Goal: Task Accomplishment & Management: Complete application form

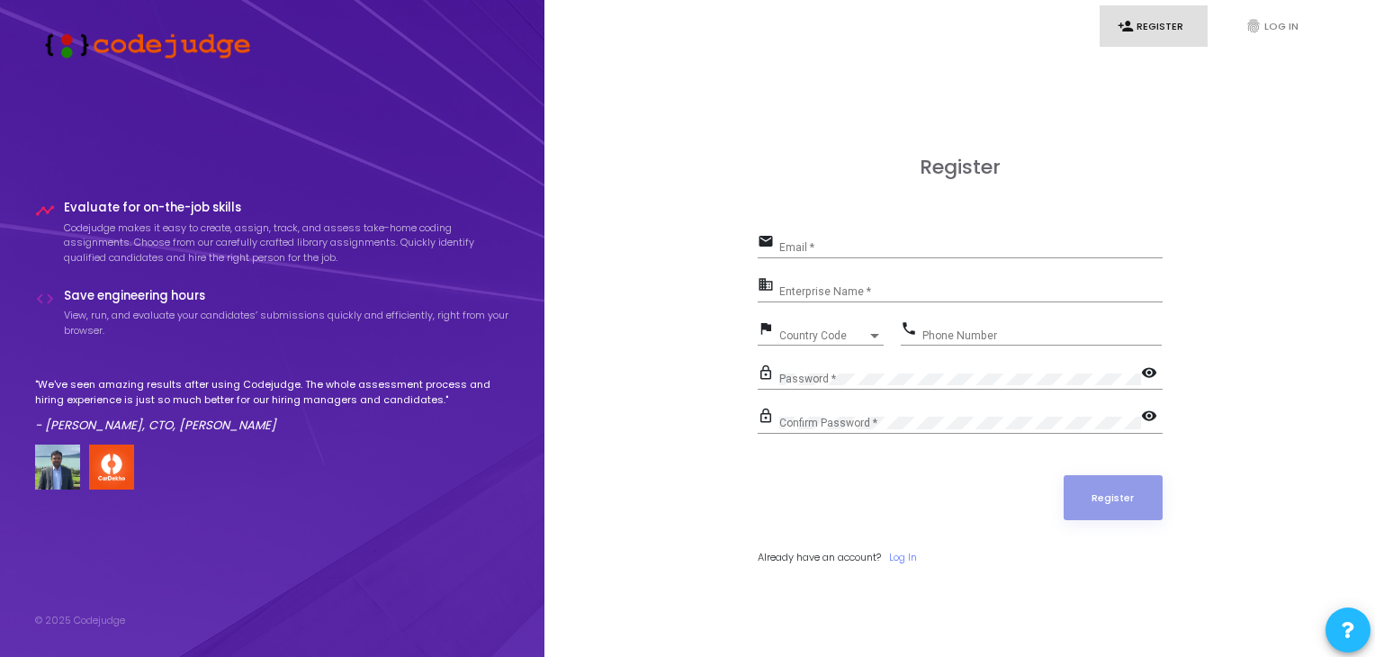
click at [900, 238] on div "Email *" at bounding box center [970, 243] width 383 height 28
type input "[EMAIL_ADDRESS][DOMAIN_NAME]"
click at [836, 285] on input "Enterprise Name *" at bounding box center [970, 291] width 383 height 13
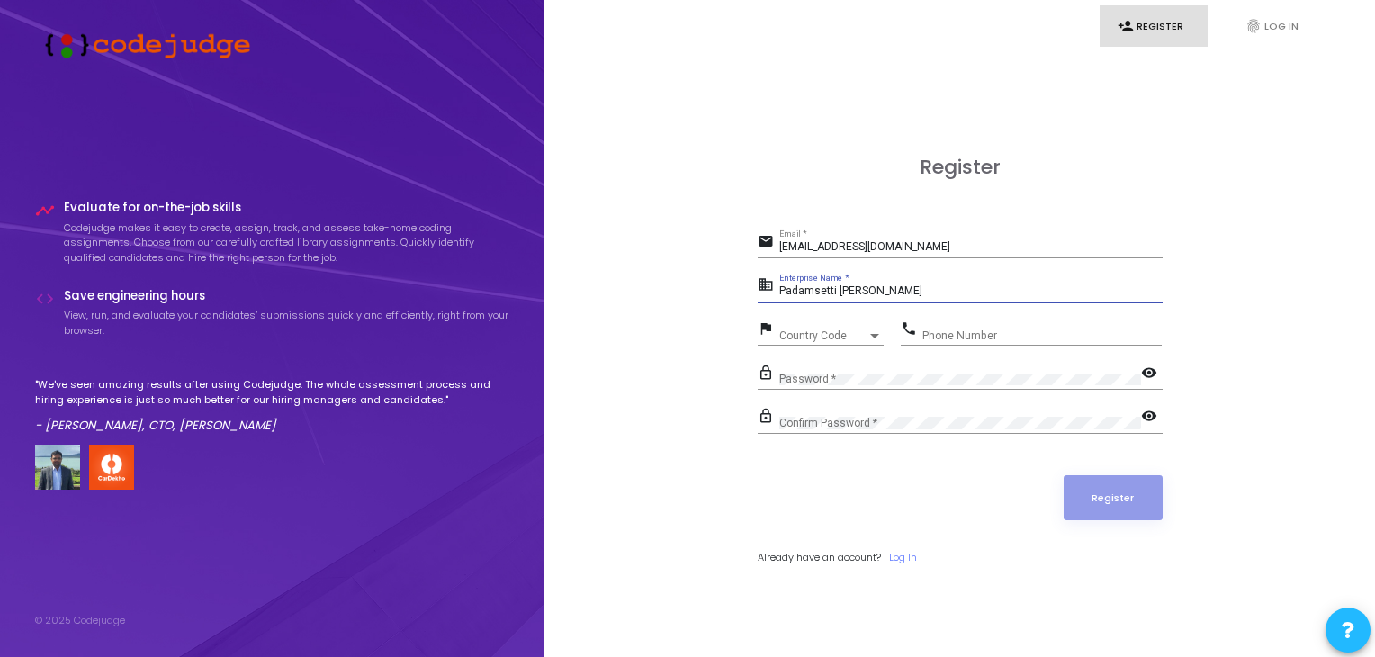
type input "Padamsetti [PERSON_NAME]"
click at [794, 336] on span "Country Code" at bounding box center [811, 335] width 64 height 12
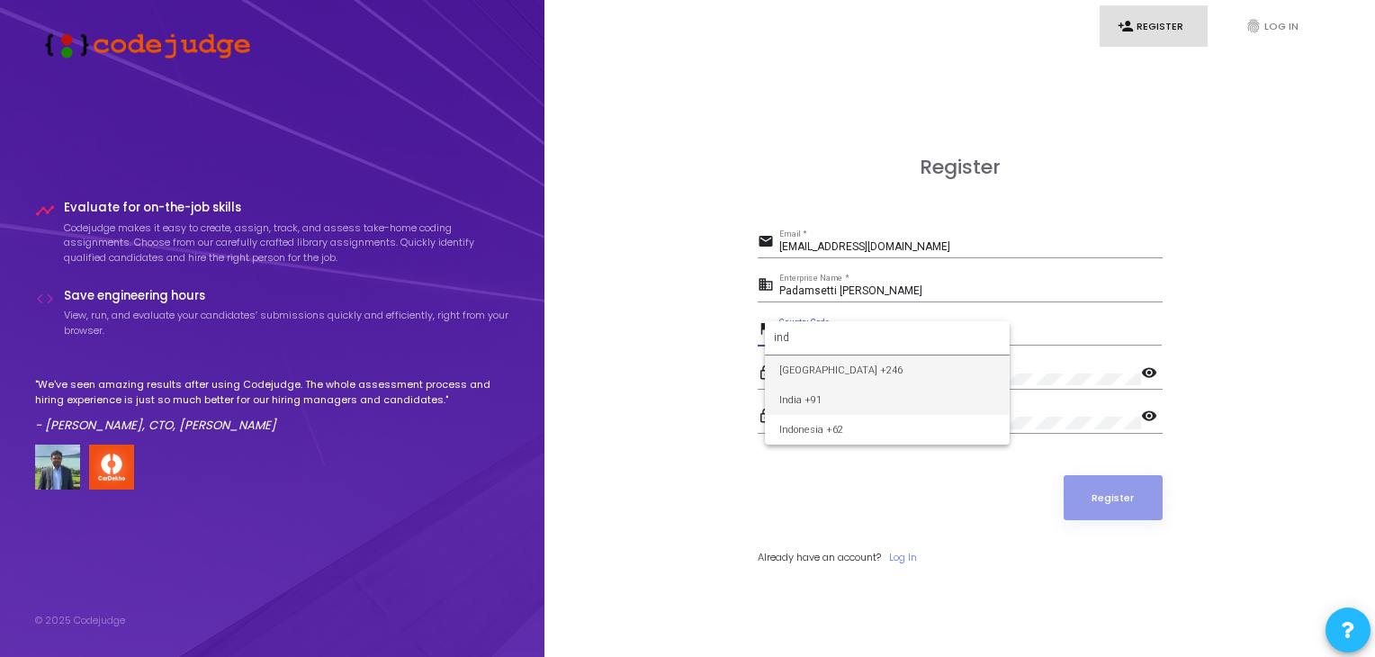
type input "ind"
click at [796, 399] on span "India +91" at bounding box center [887, 400] width 216 height 30
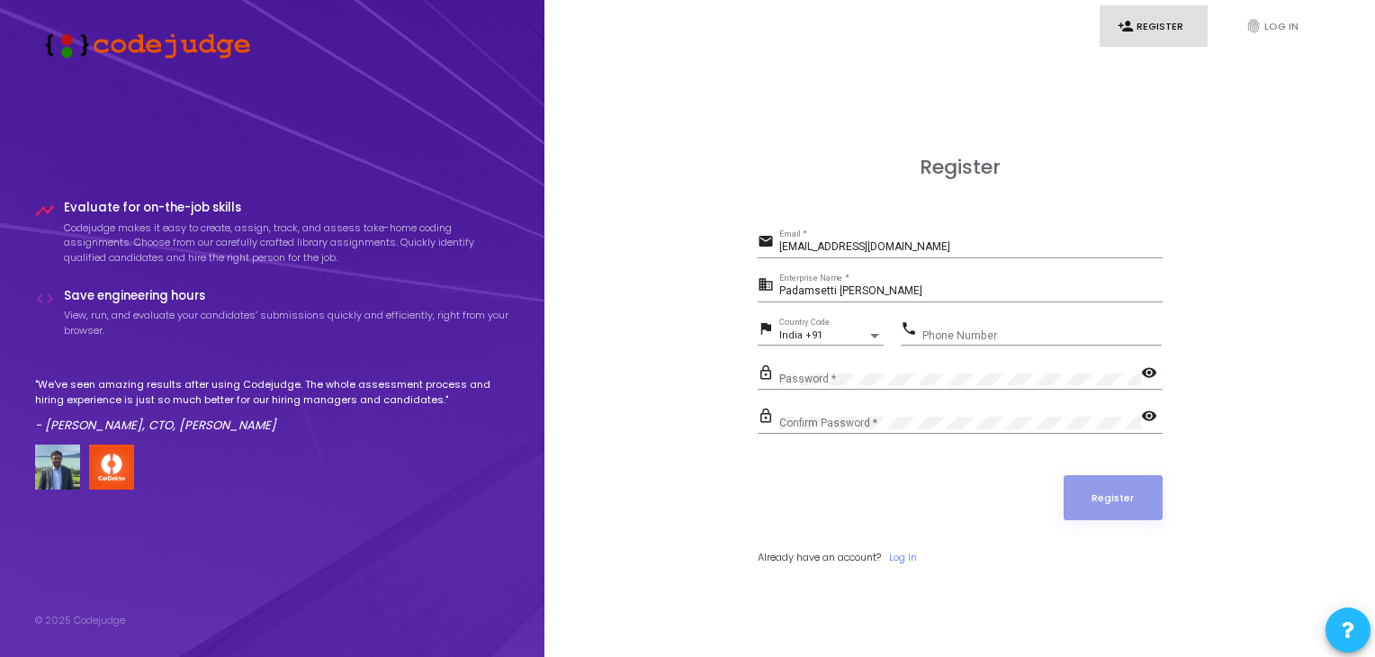
drag, startPoint x: 968, startPoint y: 321, endPoint x: 964, endPoint y: 339, distance: 18.5
click at [964, 339] on div "Phone Number" at bounding box center [1041, 332] width 239 height 28
click at [964, 339] on input "Phone Number" at bounding box center [1041, 335] width 239 height 13
type input "8179342388"
click at [917, 385] on div "Password *" at bounding box center [960, 375] width 362 height 28
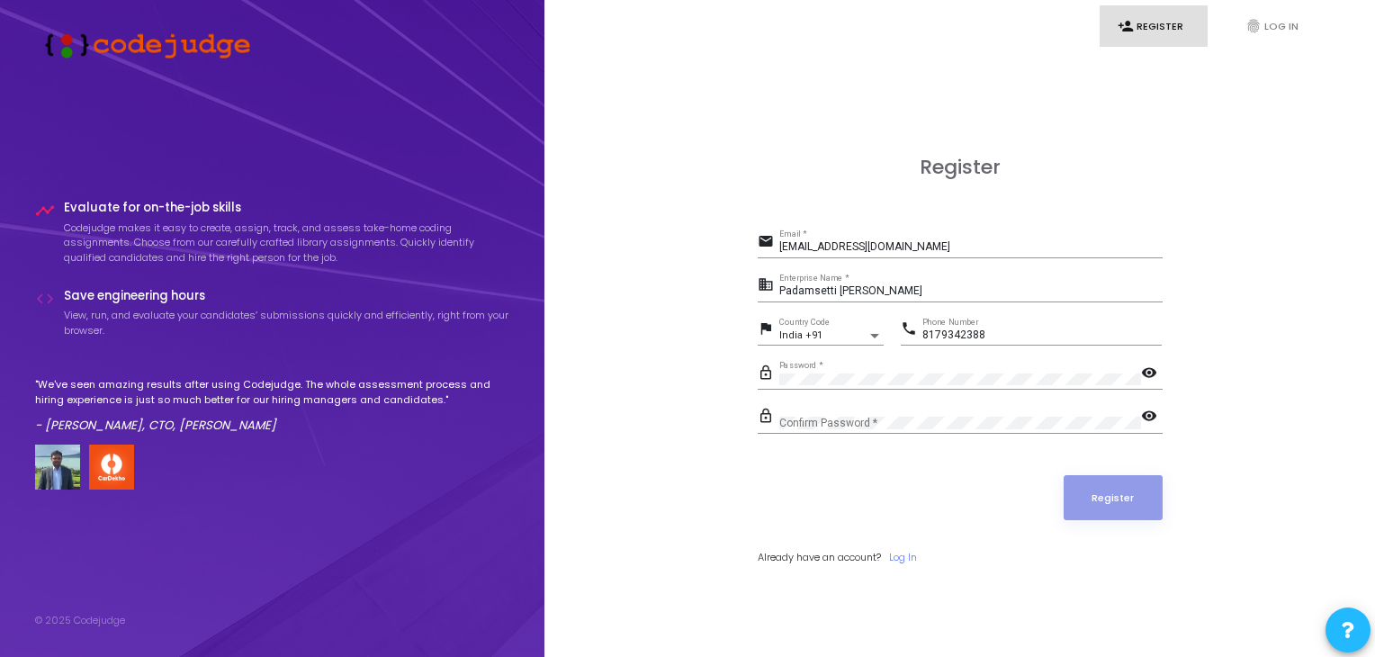
click at [914, 432] on div "lock_outline Confirm Password * visibility" at bounding box center [960, 424] width 405 height 41
click at [1100, 485] on button "Register" at bounding box center [1112, 497] width 99 height 45
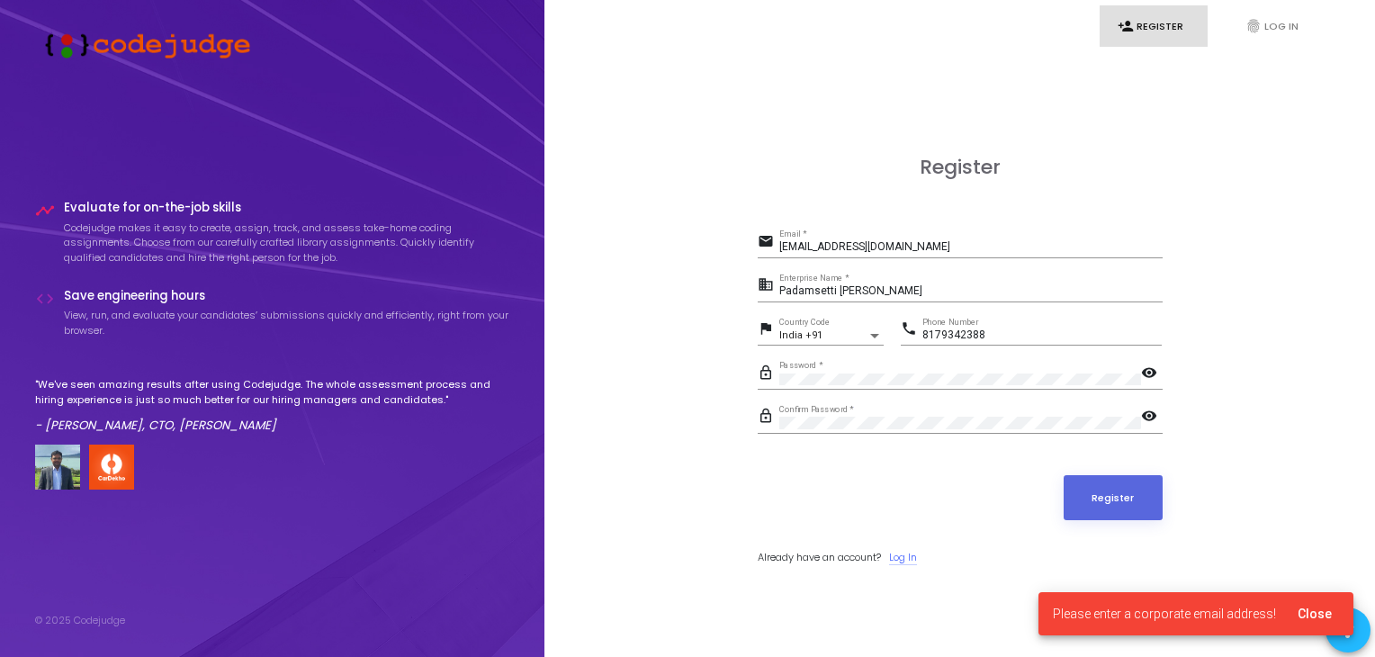
click at [907, 553] on link "Log In" at bounding box center [903, 557] width 28 height 15
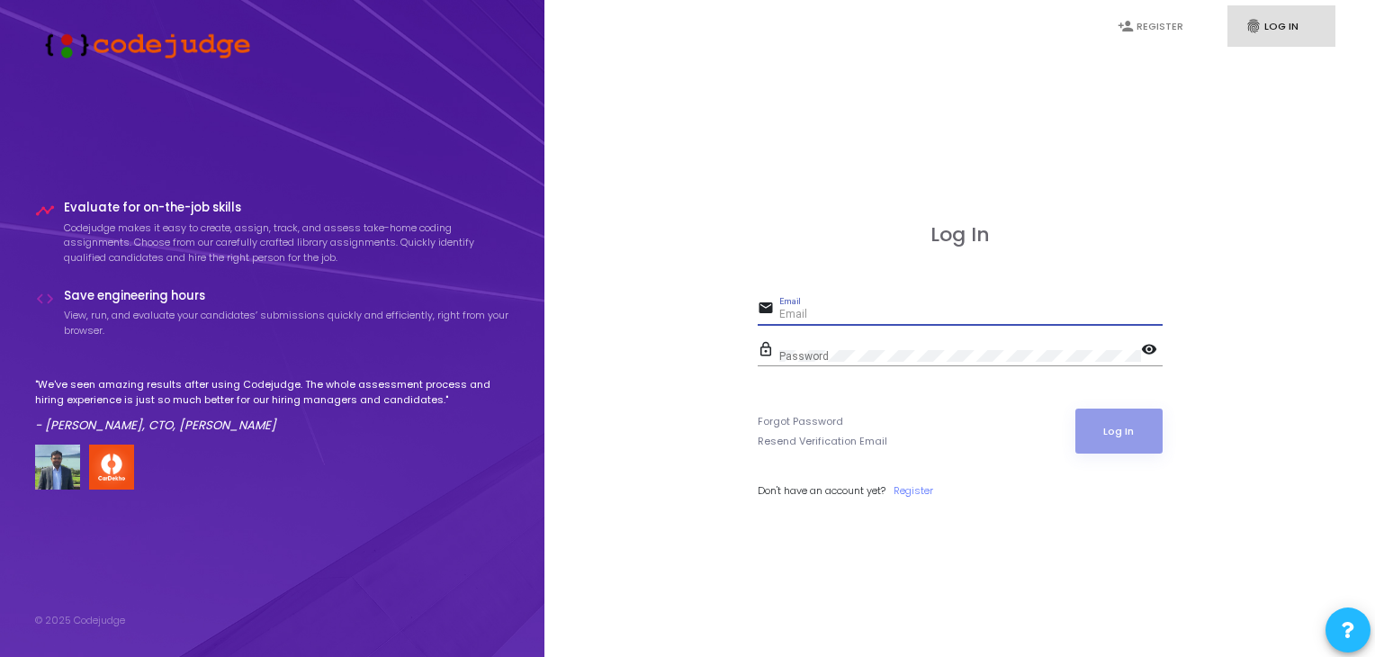
click at [832, 314] on input "Email" at bounding box center [970, 315] width 383 height 13
type input "[EMAIL_ADDRESS][DOMAIN_NAME]"
click at [979, 341] on div "Password" at bounding box center [960, 352] width 362 height 28
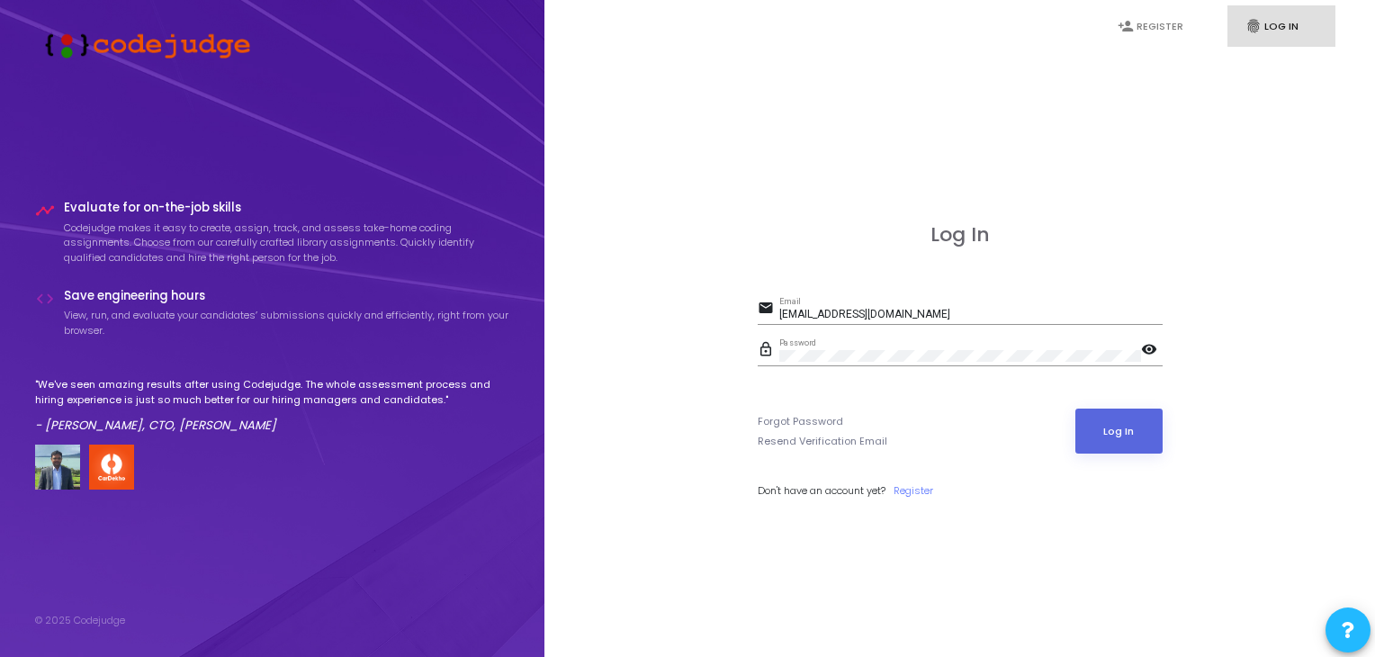
click at [1150, 348] on mat-icon "visibility" at bounding box center [1152, 351] width 22 height 22
drag, startPoint x: 1150, startPoint y: 348, endPoint x: 1120, endPoint y: 451, distance: 106.8
click at [1120, 451] on form "email [EMAIL_ADDRESS][DOMAIN_NAME] Email lock_outline Password visibility_off F…" at bounding box center [960, 397] width 405 height 202
click at [1126, 439] on button "Log In" at bounding box center [1118, 430] width 87 height 45
click at [810, 415] on link "Forgot Password" at bounding box center [800, 421] width 85 height 15
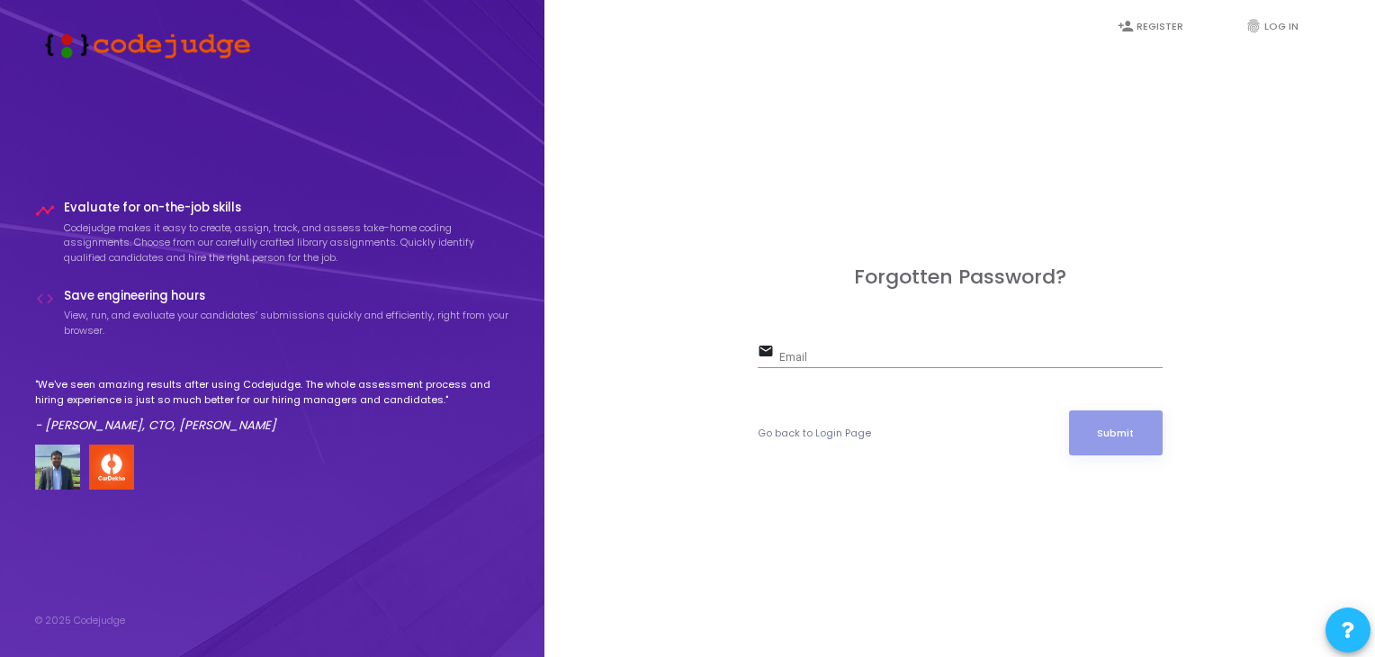
click at [831, 348] on div "Email" at bounding box center [970, 354] width 383 height 28
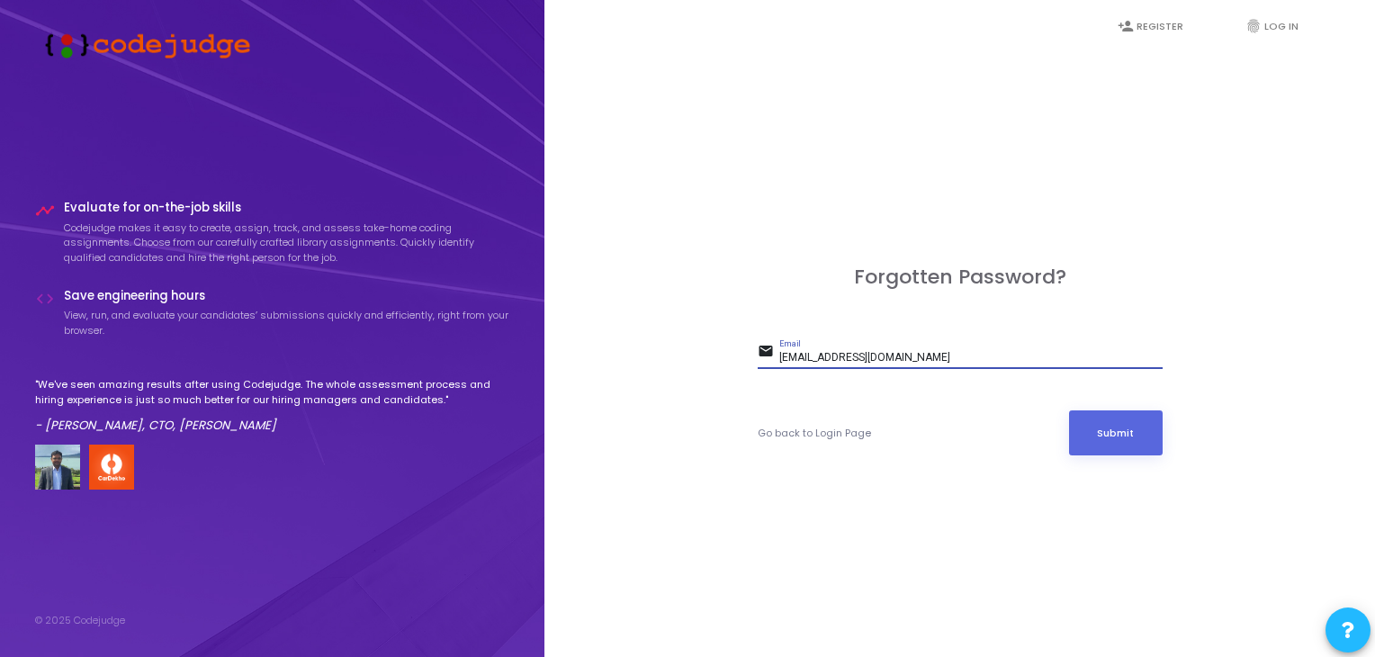
type input "[EMAIL_ADDRESS][DOMAIN_NAME]"
click at [1069, 410] on button "Submit" at bounding box center [1116, 432] width 94 height 45
click at [1107, 419] on button "Submit" at bounding box center [1116, 432] width 94 height 45
click at [1174, 17] on link "person_add Register" at bounding box center [1153, 26] width 108 height 42
